Goal: Task Accomplishment & Management: Manage account settings

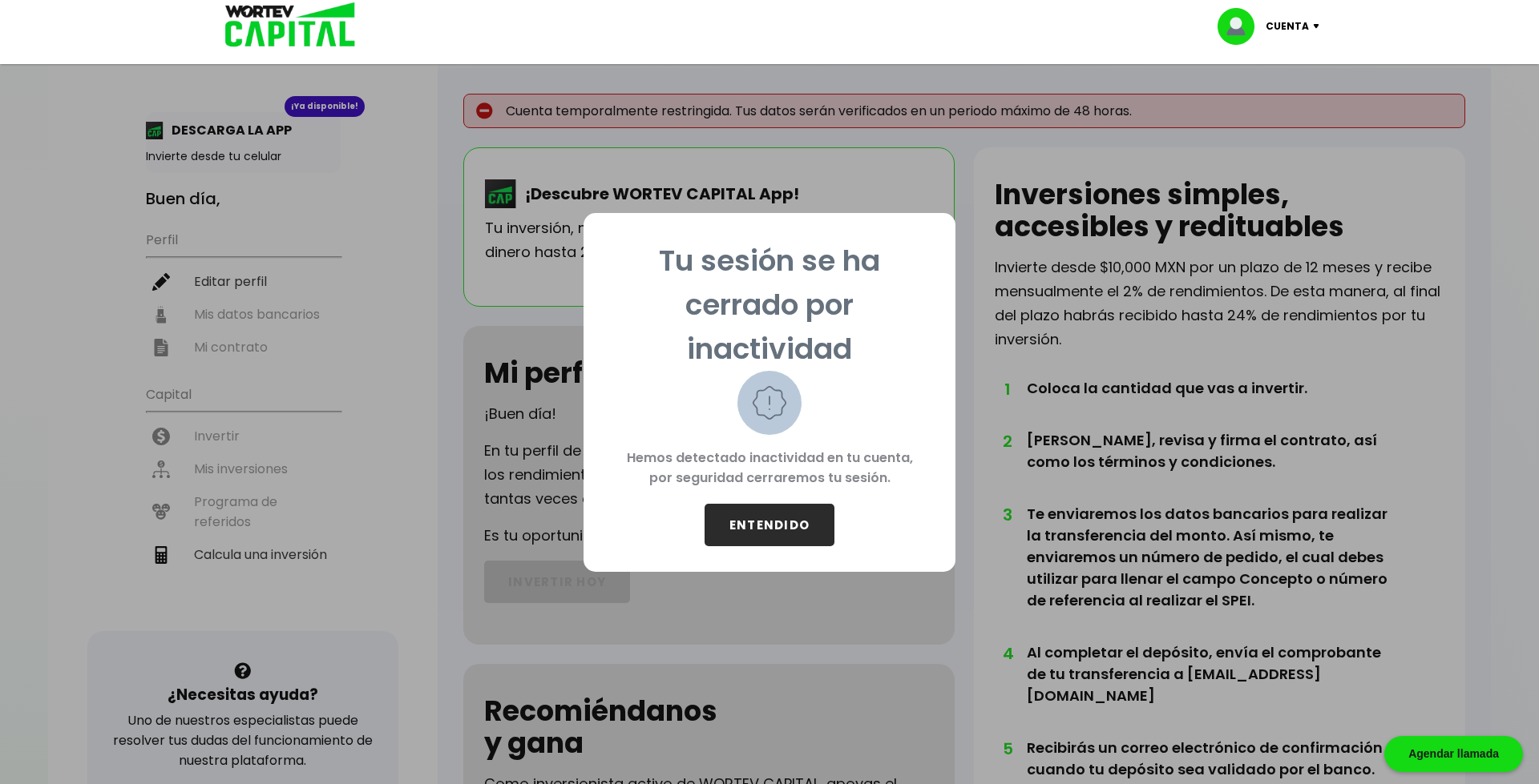
click at [770, 522] on button "ENTENDIDO" at bounding box center [770, 525] width 130 height 42
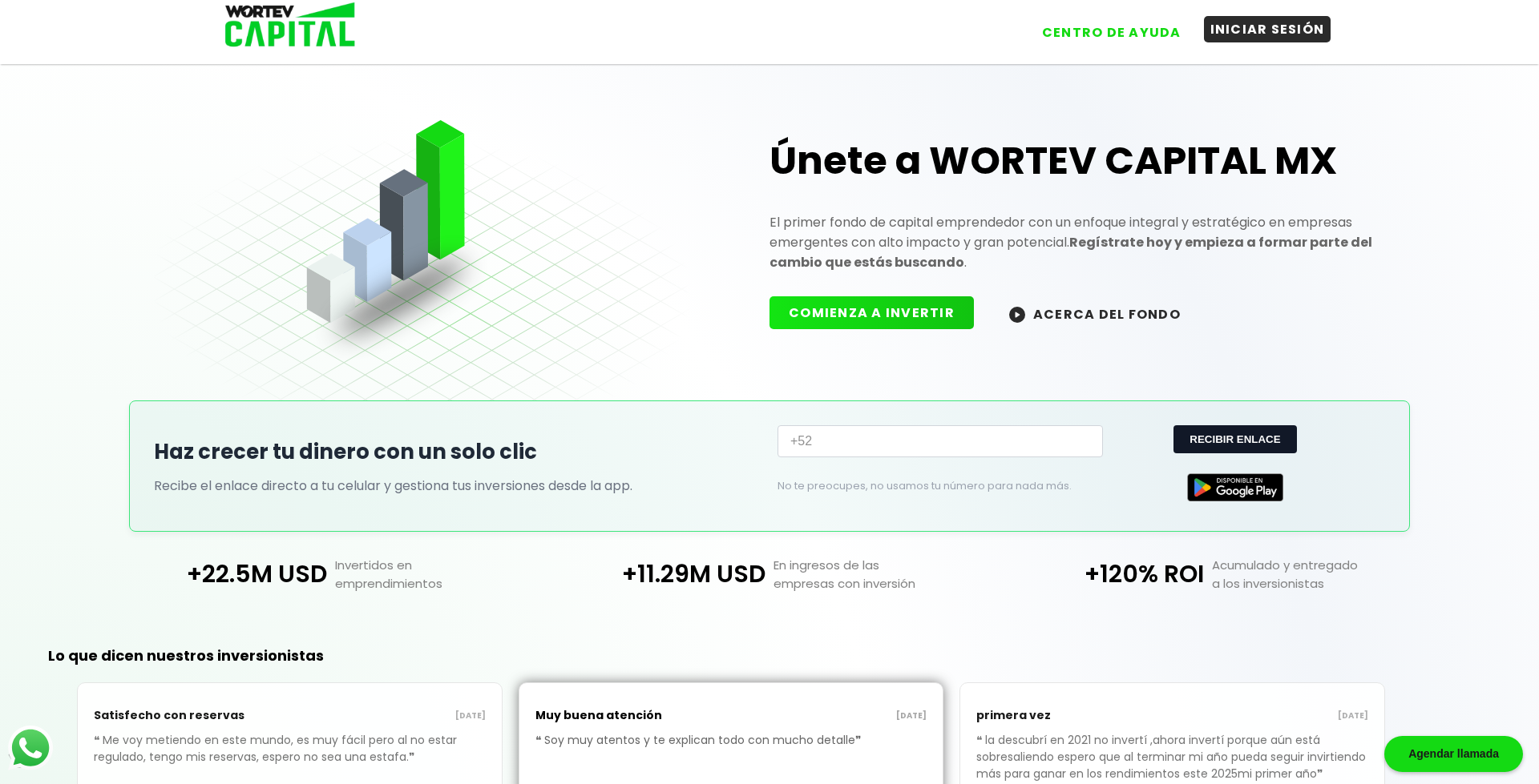
click at [1247, 32] on button "INICIAR SESIÓN" at bounding box center [1267, 28] width 128 height 26
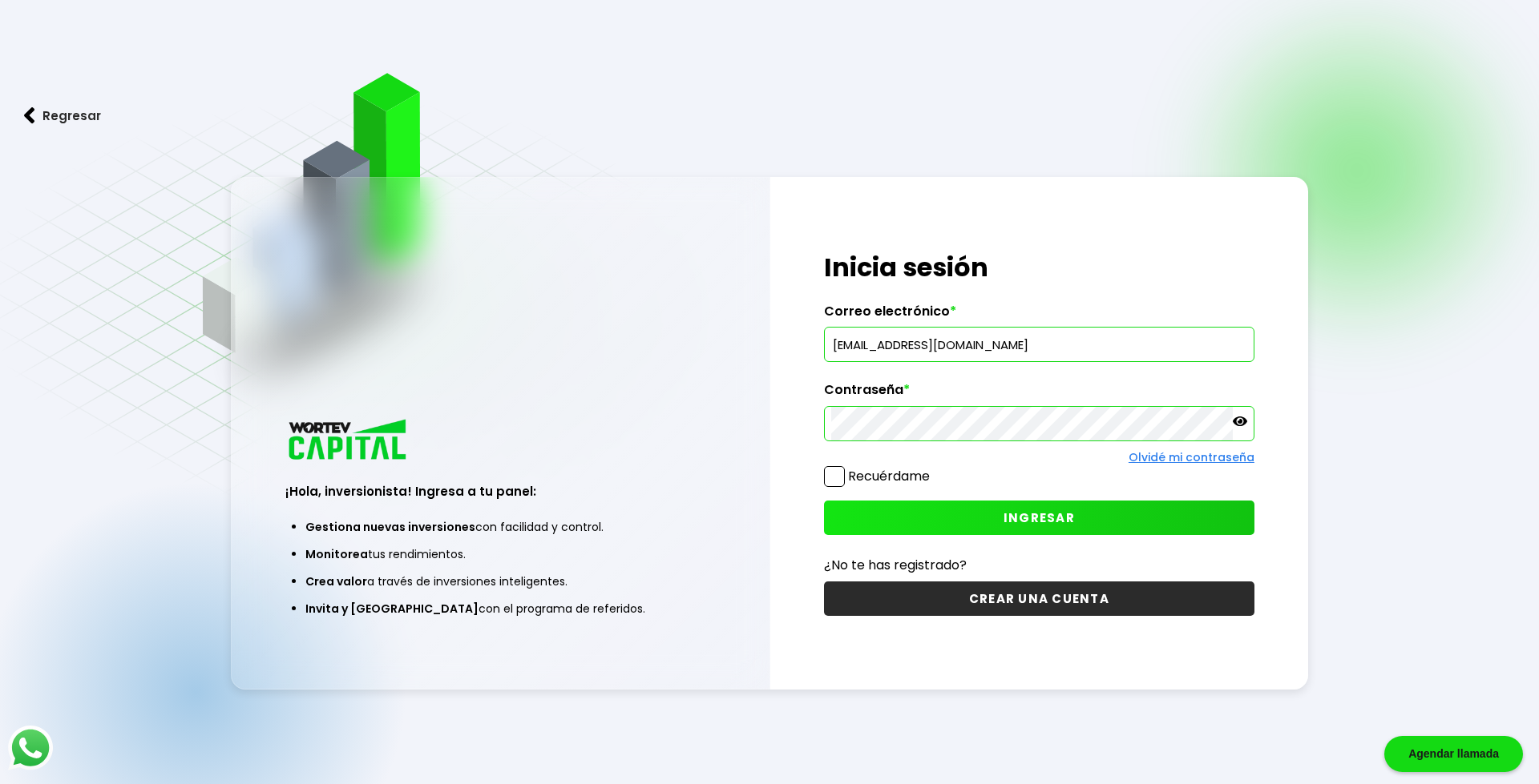
click at [831, 478] on span at bounding box center [833, 476] width 21 height 21
click at [932, 469] on input "Recuérdame" at bounding box center [932, 469] width 0 height 0
checkbox input "true"
click at [1242, 421] on icon at bounding box center [1240, 422] width 15 height 10
click at [1033, 521] on span "INGRESAR" at bounding box center [1038, 517] width 72 height 17
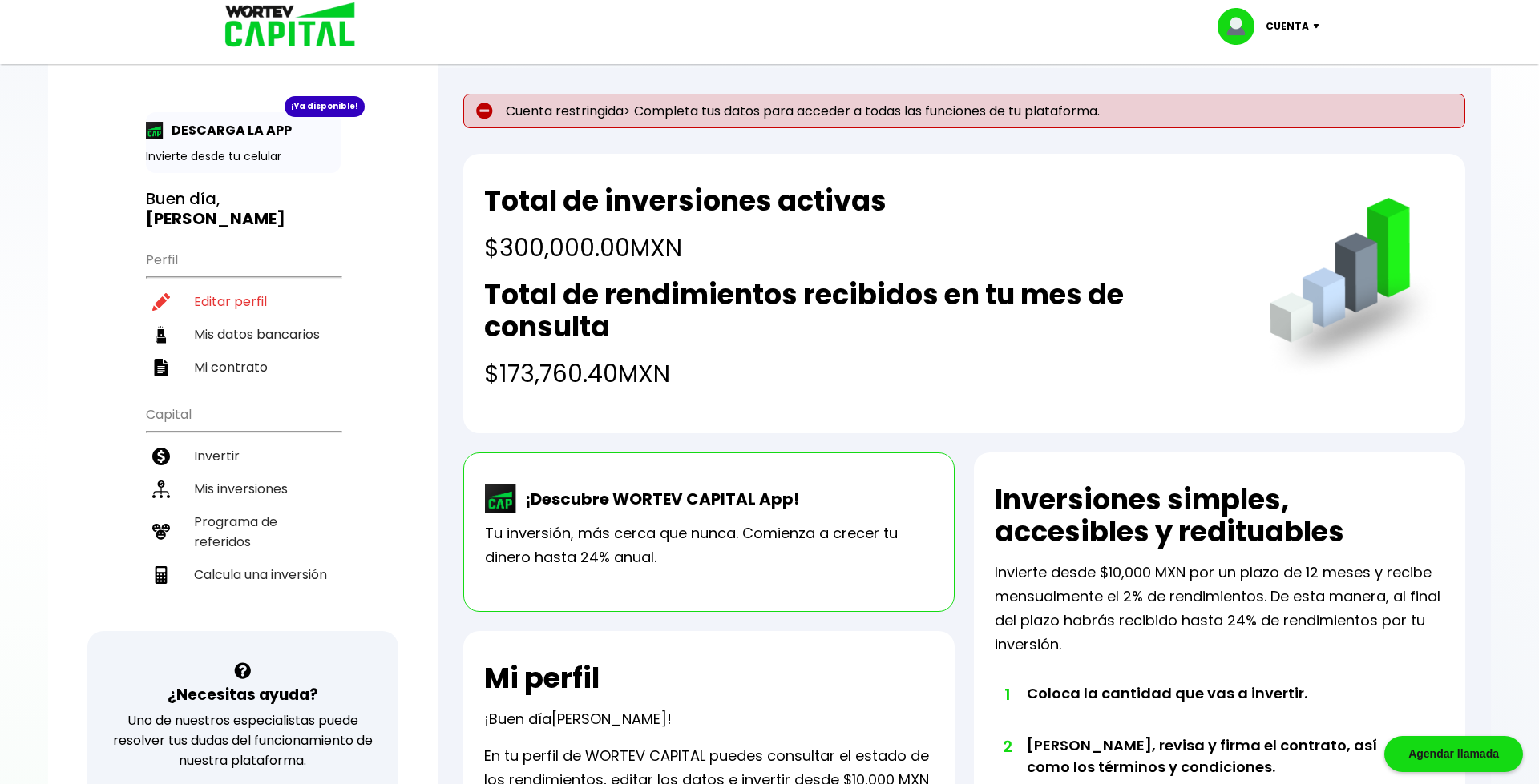
click at [848, 111] on p "Cuenta restringida> Completa tus datos para acceder a todas las funciones de tu…" at bounding box center [964, 111] width 1002 height 34
click at [222, 286] on li "Editar perfil" at bounding box center [243, 301] width 194 height 32
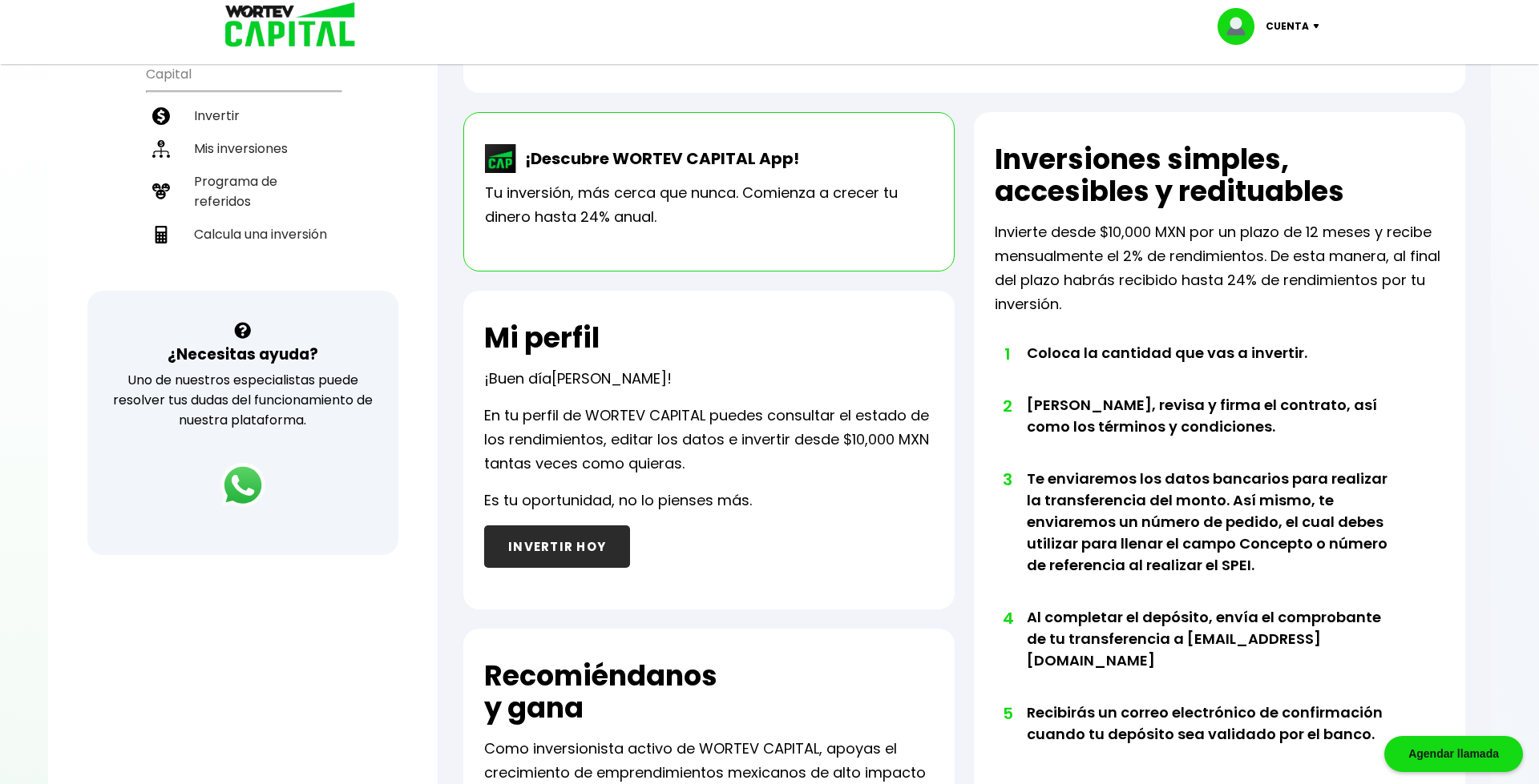
scroll to position [339, 0]
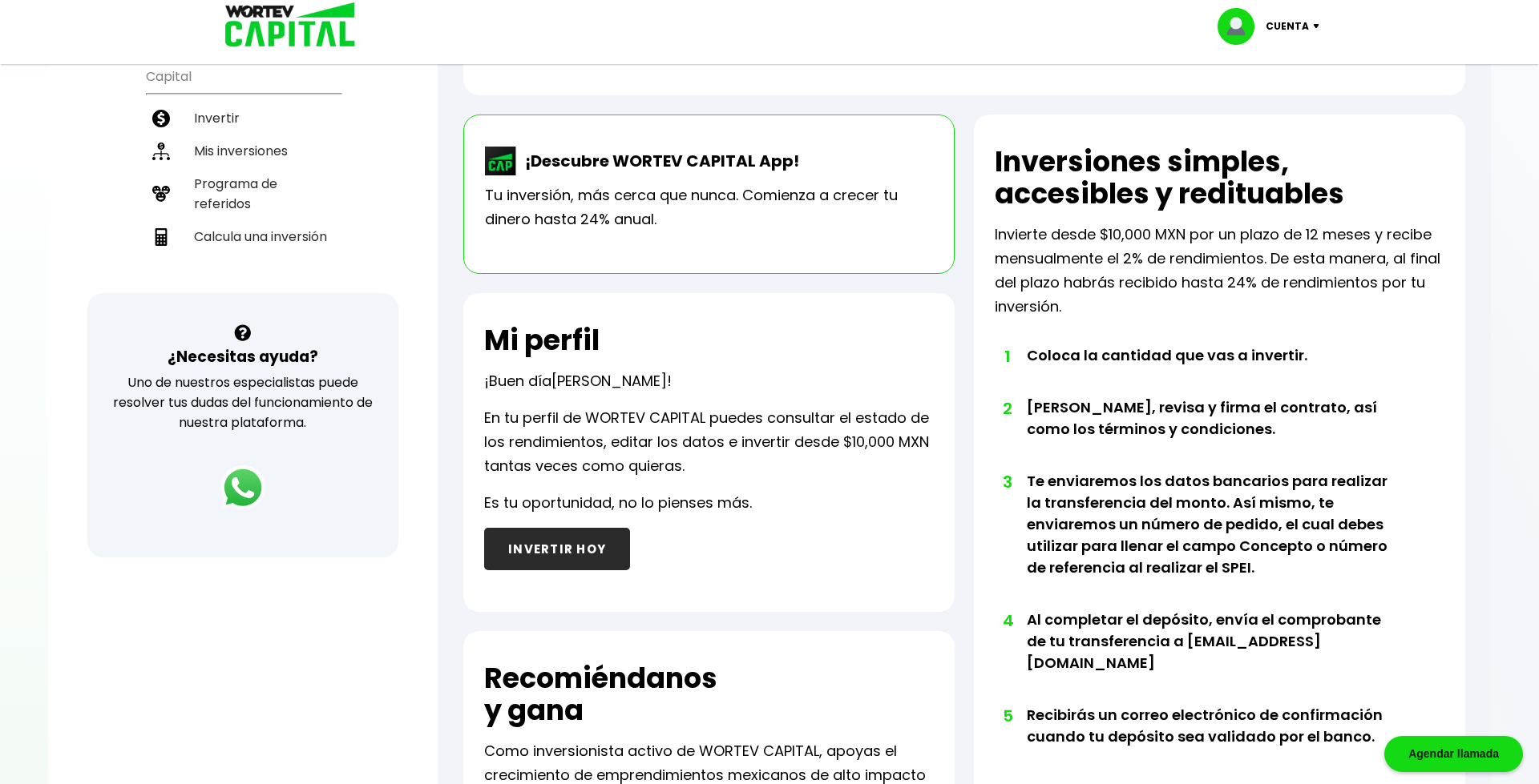
click at [559, 550] on button "INVERTIR HOY" at bounding box center [557, 549] width 146 height 42
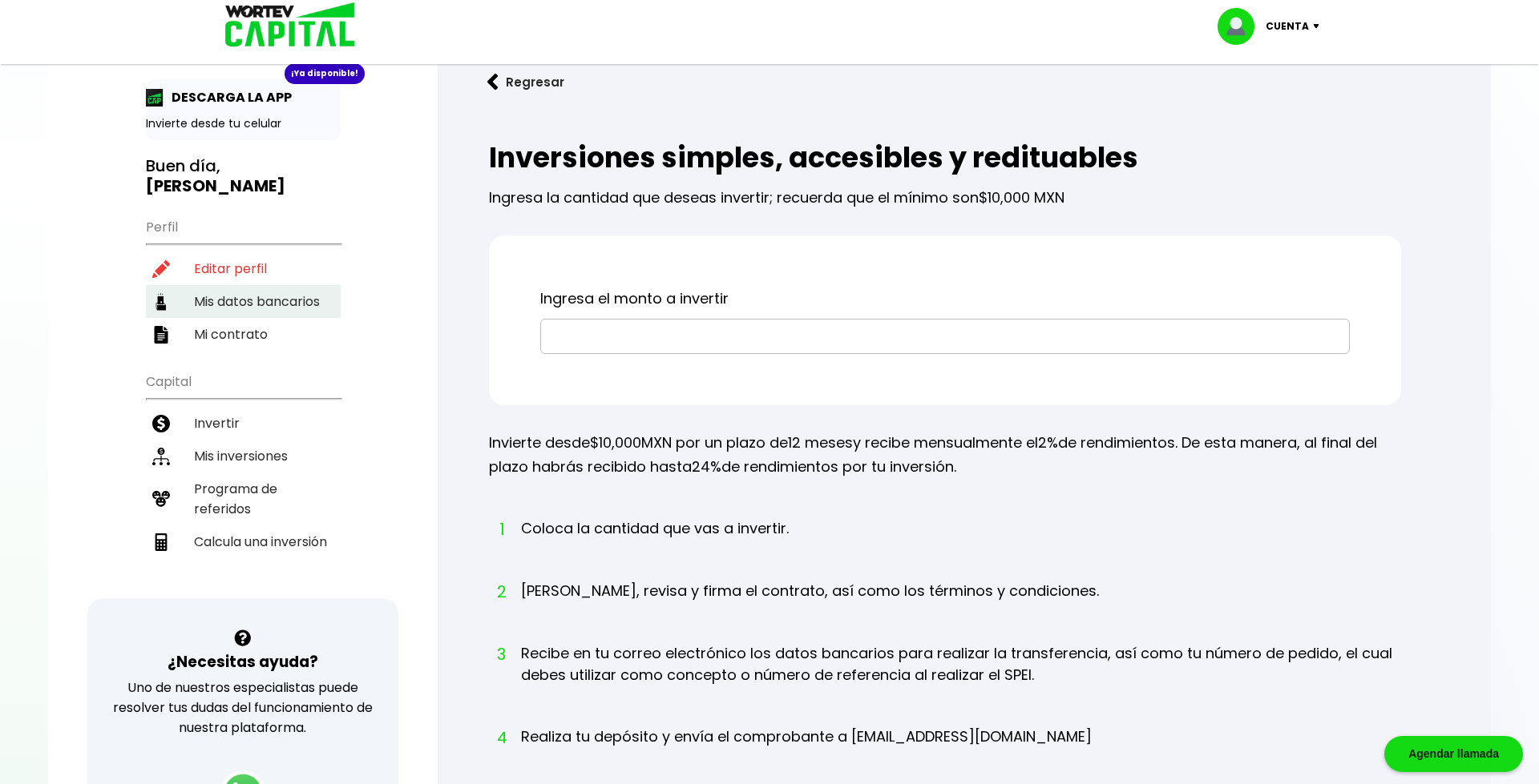
scroll to position [41, 0]
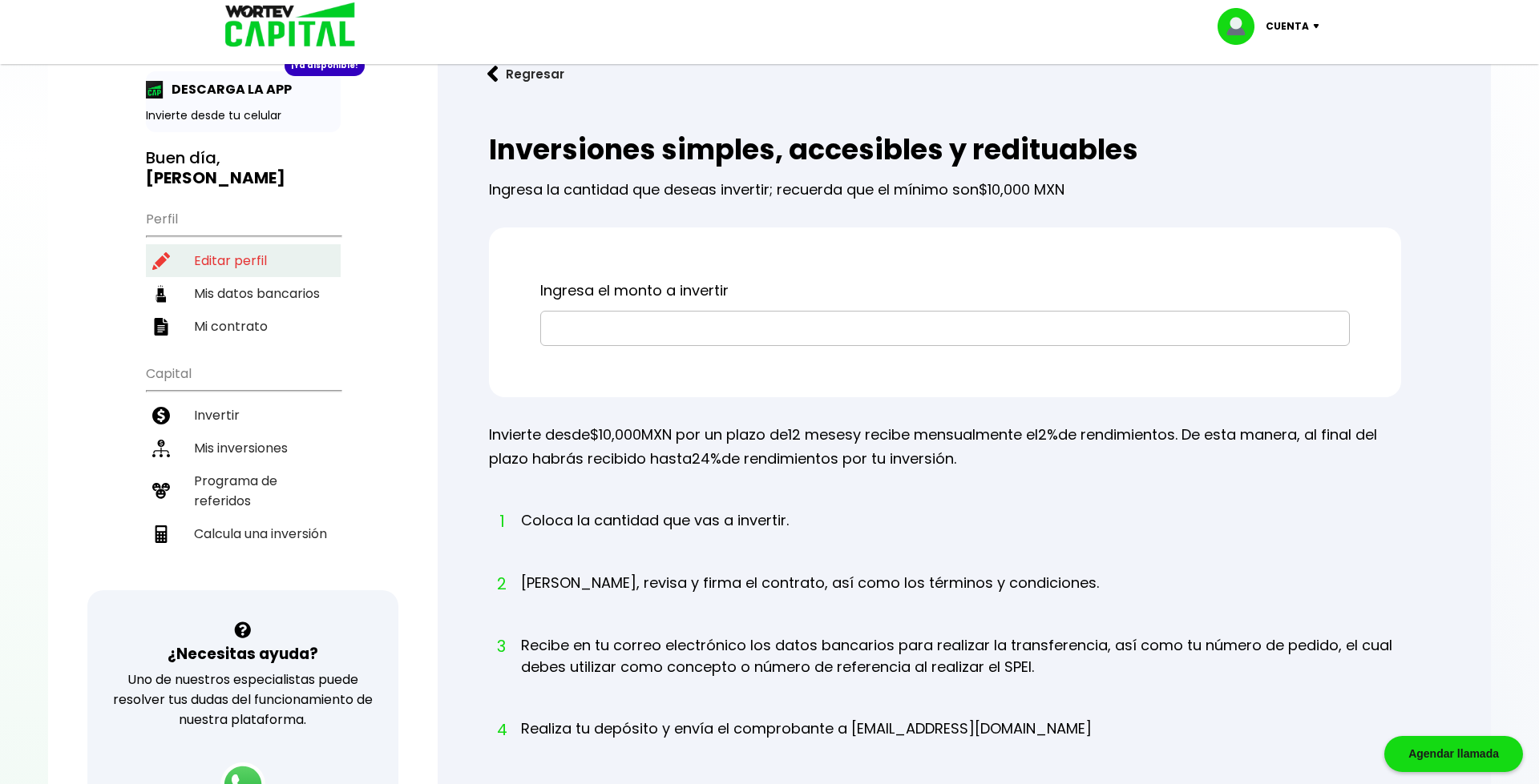
click at [212, 244] on li "Editar perfil" at bounding box center [243, 260] width 194 height 32
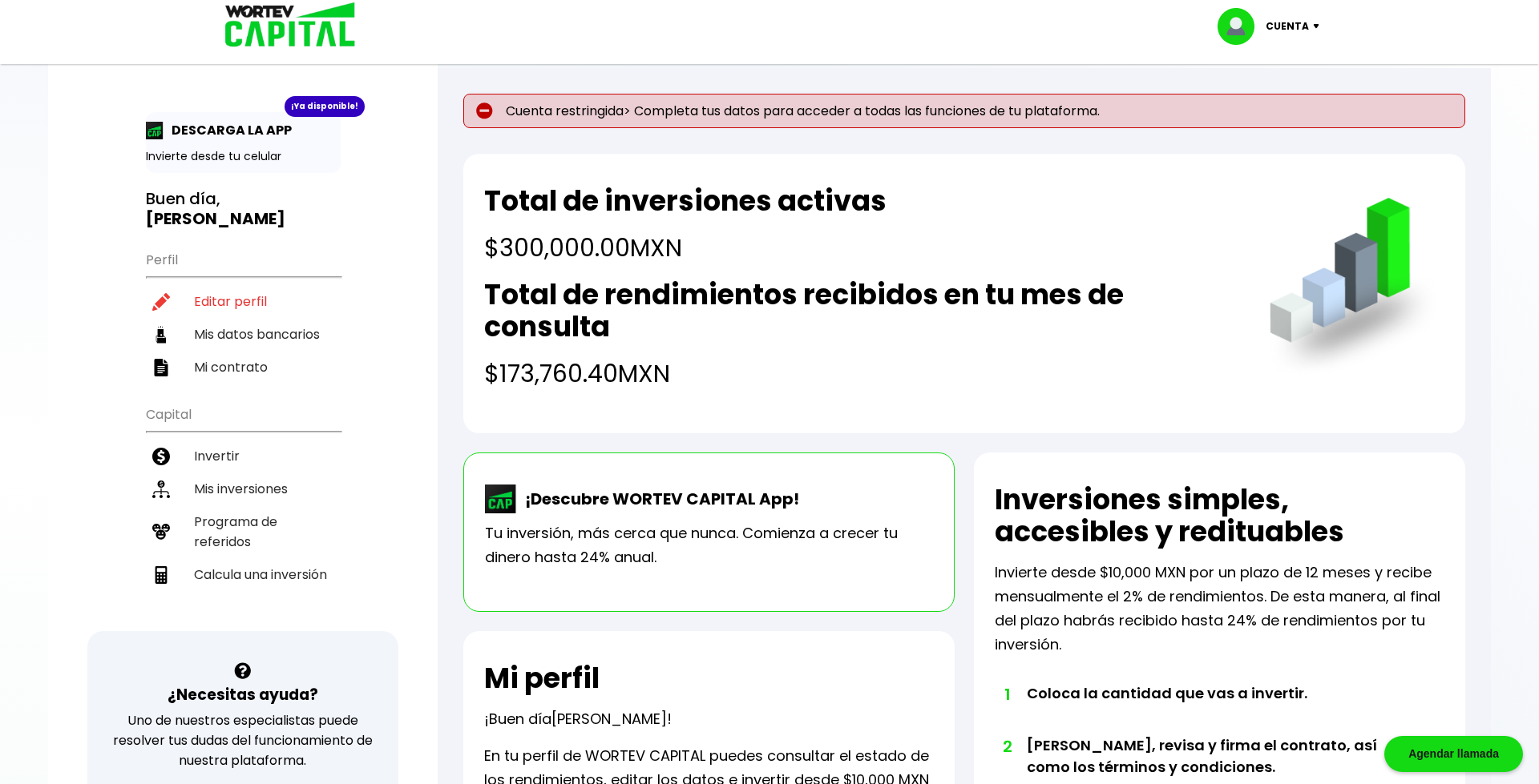
click at [1312, 24] on div "Cuenta" at bounding box center [1273, 26] width 113 height 37
click at [1270, 78] on link "Editar perfil" at bounding box center [1270, 74] width 63 height 17
click at [255, 131] on p "DESCARGA LA APP" at bounding box center [228, 130] width 129 height 20
click at [330, 115] on div "¡Ya disponible!" at bounding box center [325, 106] width 80 height 21
click at [328, 111] on div "¡Ya disponible!" at bounding box center [325, 106] width 80 height 21
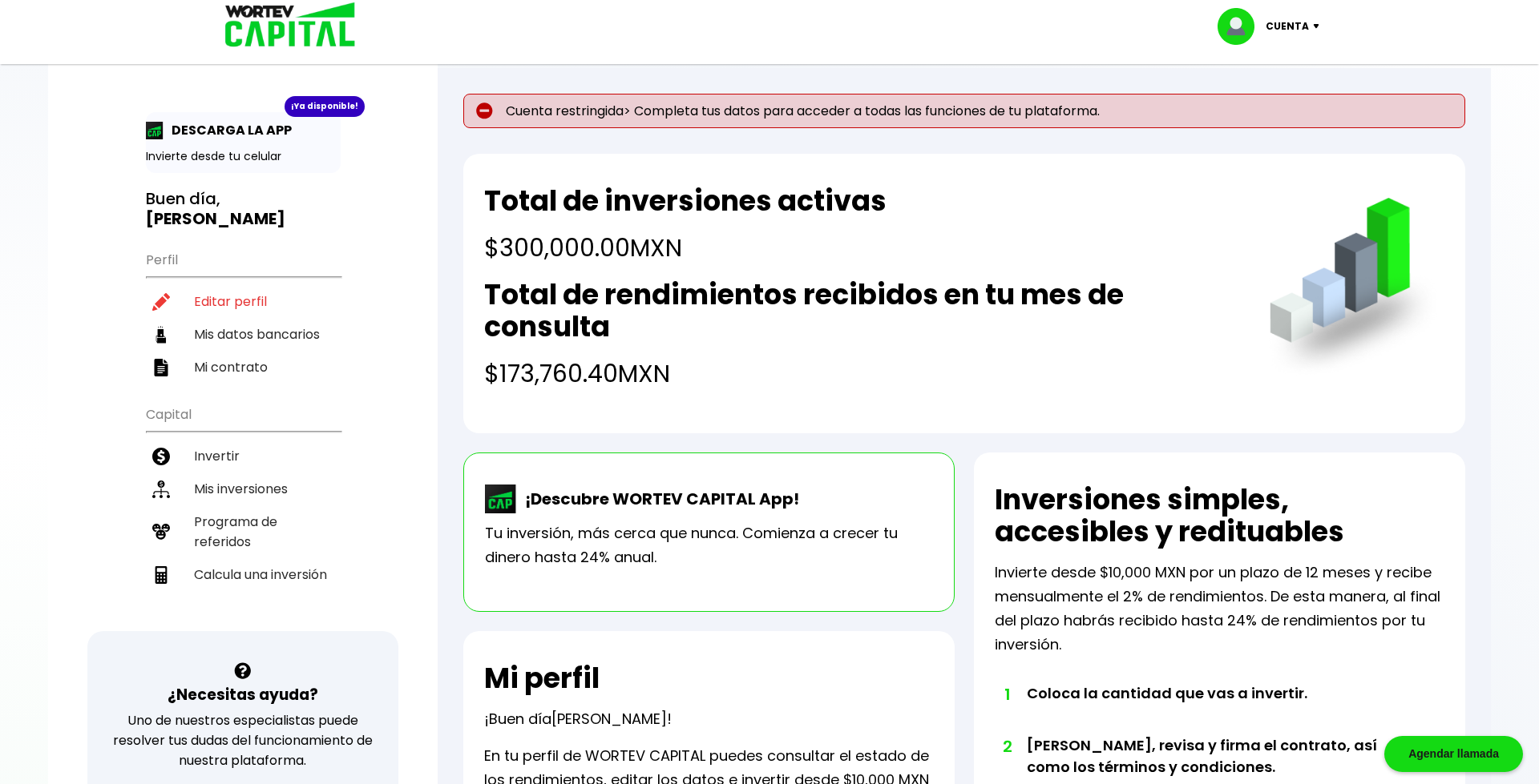
click at [317, 107] on div "¡Ya disponible!" at bounding box center [325, 106] width 80 height 21
click at [1320, 28] on img at bounding box center [1319, 26] width 22 height 5
click at [1279, 105] on li "Cerrar sesión" at bounding box center [1270, 106] width 129 height 32
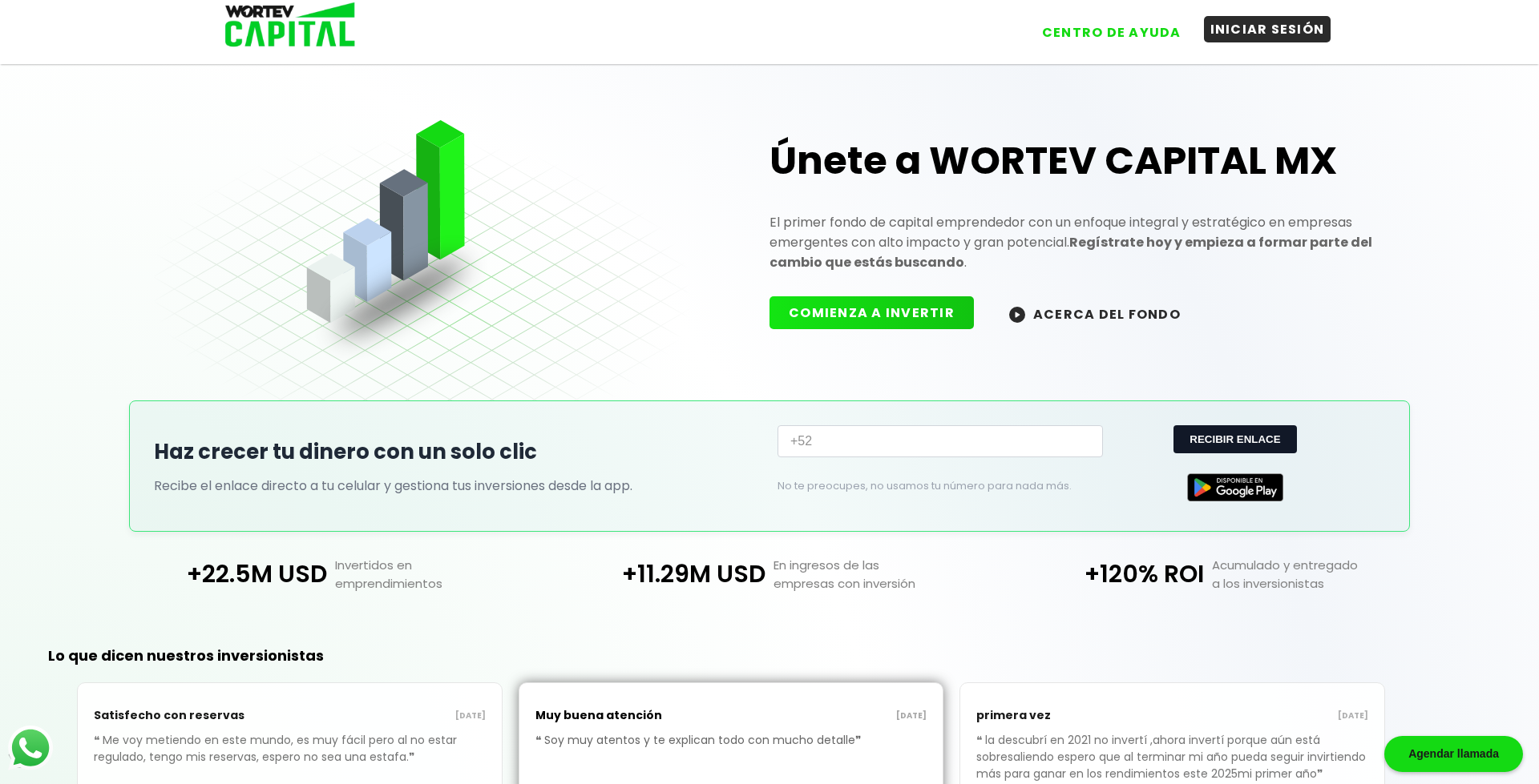
click at [1239, 27] on button "INICIAR SESIÓN" at bounding box center [1267, 28] width 128 height 26
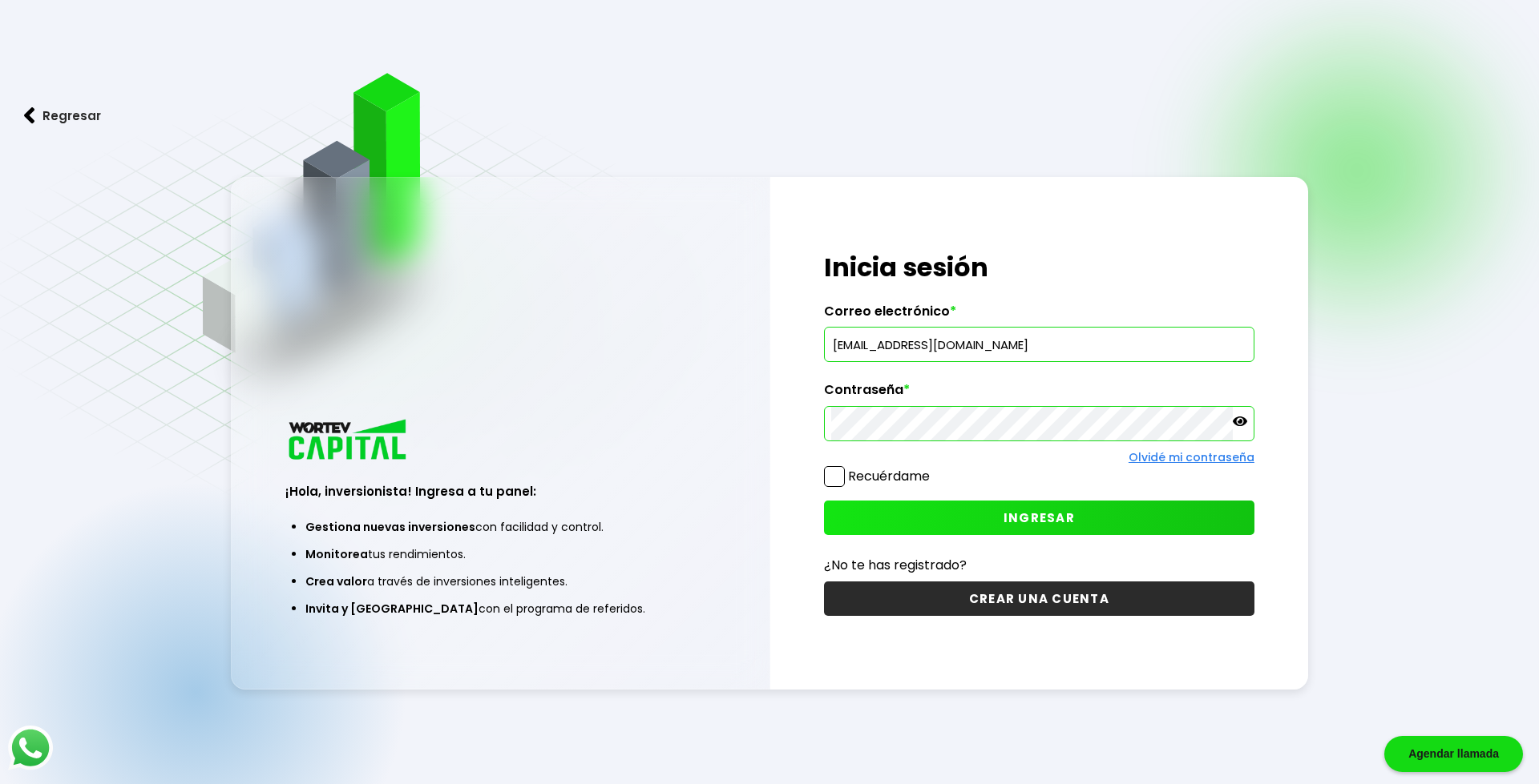
click at [1242, 423] on icon at bounding box center [1240, 422] width 15 height 10
